Goal: Task Accomplishment & Management: Complete application form

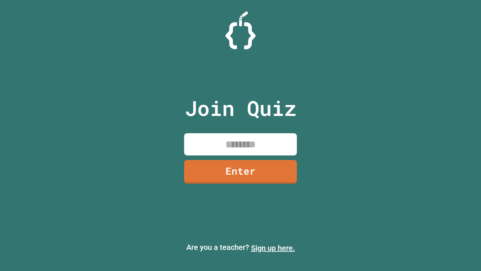
click at [273, 248] on link "Sign up here." at bounding box center [273, 247] width 44 height 9
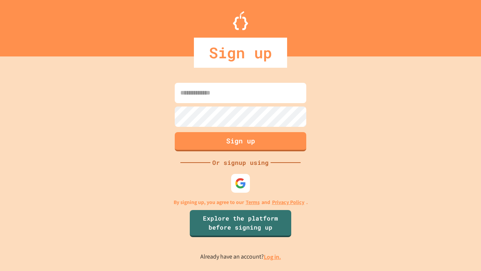
click at [273, 256] on link "Log in." at bounding box center [272, 256] width 17 height 8
